Goal: Information Seeking & Learning: Learn about a topic

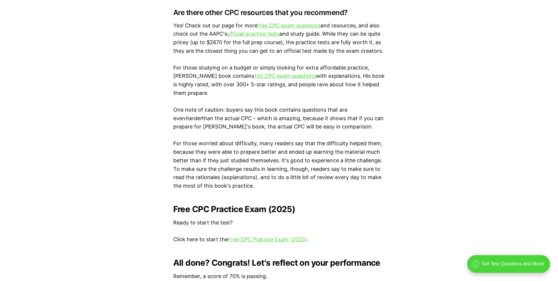
scroll to position [1148, 0]
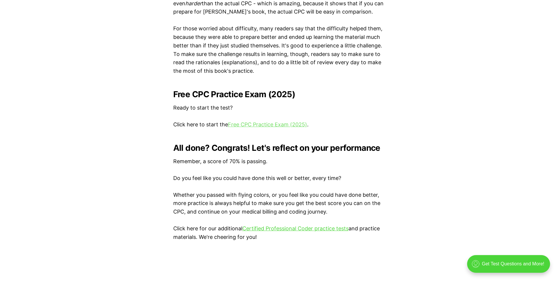
click at [249, 124] on link "Free CPC Practice Exam (2025)" at bounding box center [267, 124] width 79 height 6
click at [295, 228] on link "Certified Professional Coder practice tests" at bounding box center [295, 228] width 106 height 6
click at [269, 126] on link "Free CPC Practice Exam (2025)" at bounding box center [267, 124] width 79 height 6
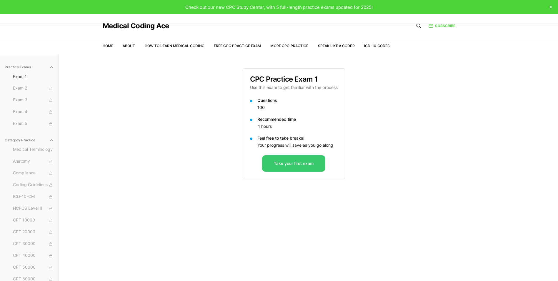
click at [277, 165] on button "Take your first exam" at bounding box center [293, 163] width 63 height 16
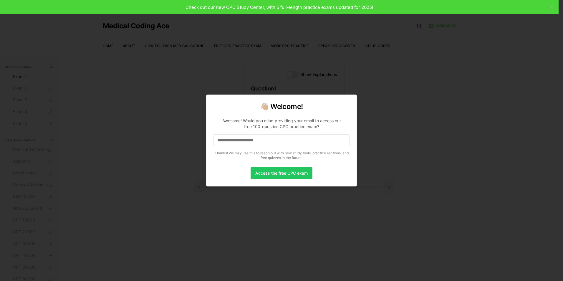
click at [249, 141] on input at bounding box center [281, 140] width 136 height 12
click at [269, 169] on button "Access the free CPC exam" at bounding box center [281, 173] width 62 height 12
click at [292, 174] on button "Access the free CPC exam" at bounding box center [281, 173] width 62 height 12
click at [285, 174] on button "Access the free CPC exam" at bounding box center [281, 173] width 62 height 12
click at [269, 177] on button "Access the free CPC exam" at bounding box center [281, 173] width 62 height 12
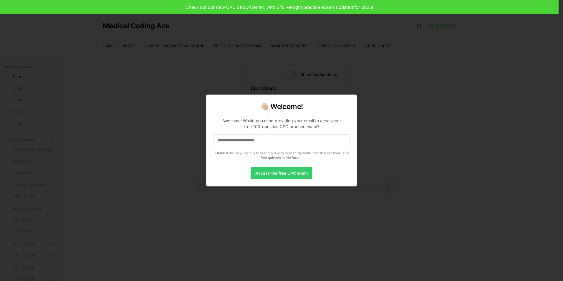
click at [269, 177] on button "Access the free CPC exam" at bounding box center [281, 173] width 62 height 12
click at [278, 176] on button "Access the free CPC exam" at bounding box center [281, 173] width 62 height 12
click at [550, 8] on div at bounding box center [281, 140] width 563 height 281
click at [386, 134] on div at bounding box center [281, 140] width 563 height 281
click at [385, 134] on div at bounding box center [281, 140] width 563 height 281
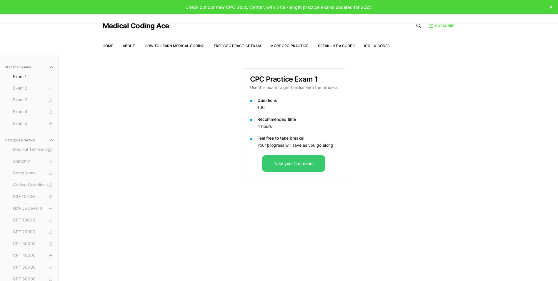
click at [293, 162] on button "Take your first exam" at bounding box center [293, 163] width 63 height 16
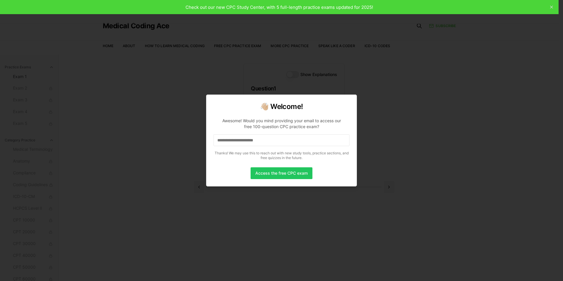
click at [260, 139] on input at bounding box center [281, 140] width 136 height 12
click at [278, 174] on button "Access the free CPC exam" at bounding box center [281, 173] width 62 height 12
drag, startPoint x: 283, startPoint y: 141, endPoint x: 166, endPoint y: 124, distance: 118.1
click at [166, 124] on body "Check out our new CPC Study Center, with 5 full-length practice exams updated f…" at bounding box center [279, 167] width 558 height 335
click at [245, 142] on input "*" at bounding box center [281, 140] width 136 height 12
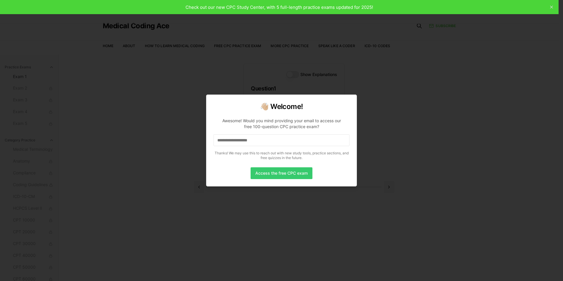
click at [262, 169] on button "Access the free CPC exam" at bounding box center [281, 173] width 62 height 12
click at [301, 173] on button "Access the free CPC exam" at bounding box center [281, 173] width 62 height 12
click at [411, 169] on div at bounding box center [281, 140] width 563 height 281
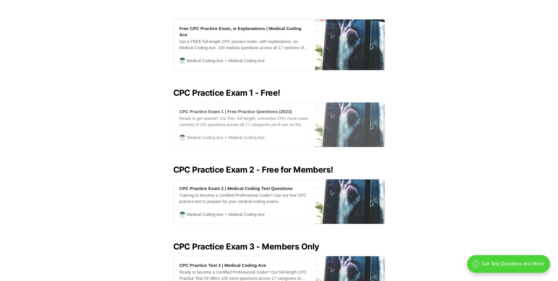
click at [212, 108] on div "CPC Practice Exam 1 | Free Practice Questions (2023)" at bounding box center [235, 111] width 113 height 6
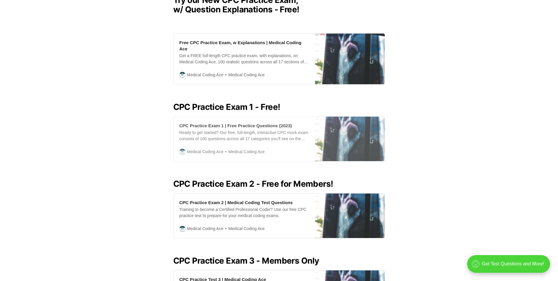
scroll to position [191, 0]
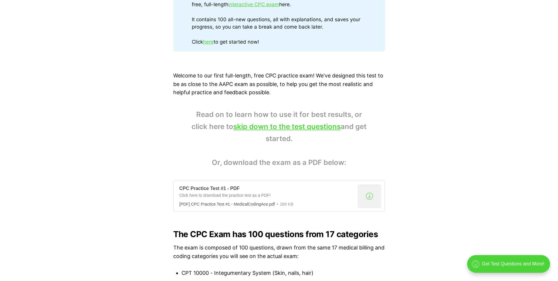
scroll to position [383, 0]
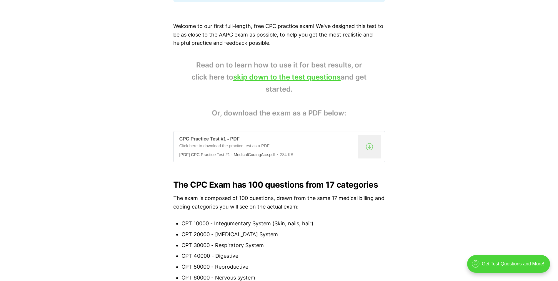
click at [370, 146] on div ".a{fill:none;stroke:currentColor;stroke-linecap:round;stroke-linejoin:round;str…" at bounding box center [370, 147] width 24 height 24
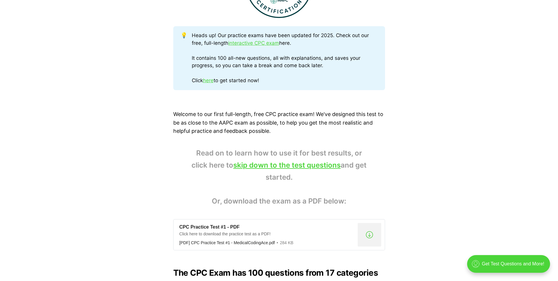
scroll to position [294, 0]
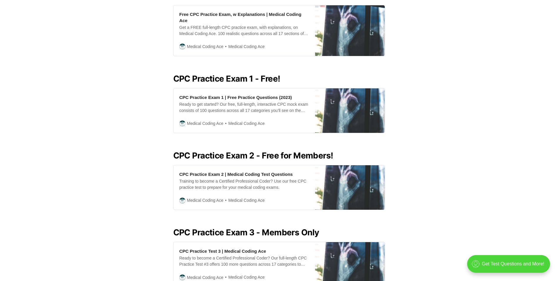
scroll to position [191, 0]
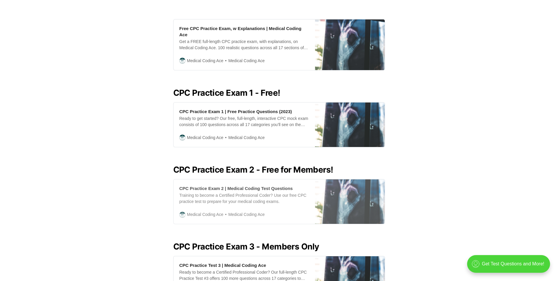
click at [269, 185] on div "CPC Practice Exam 2 | Medical Coding Test Questions" at bounding box center [236, 188] width 114 height 6
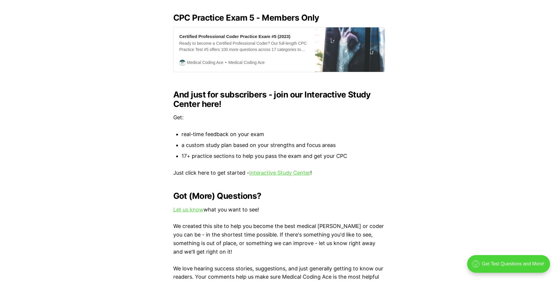
scroll to position [632, 0]
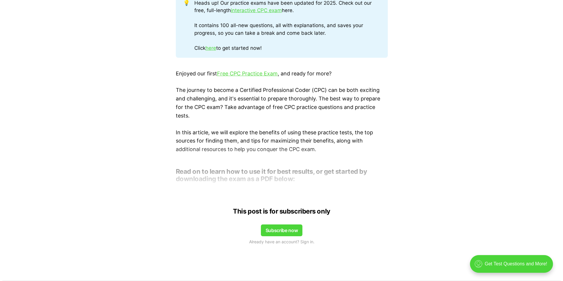
scroll to position [383, 0]
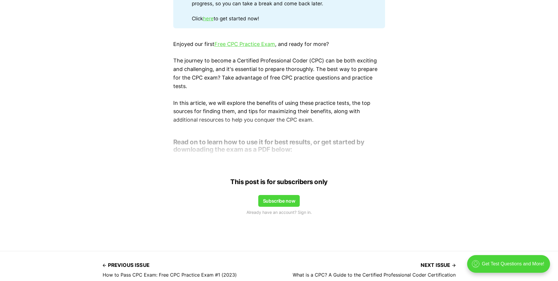
click at [282, 200] on button "Subscribe now" at bounding box center [279, 201] width 42 height 12
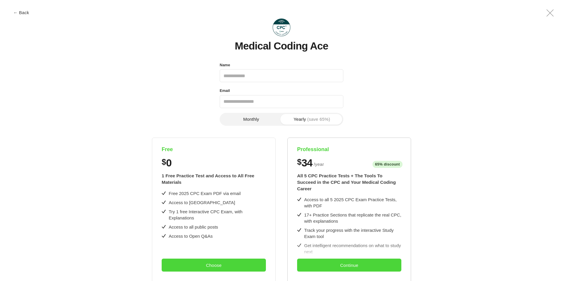
scroll to position [0, 0]
click at [267, 117] on button "Monthly" at bounding box center [251, 119] width 61 height 11
